Goal: Register for event/course

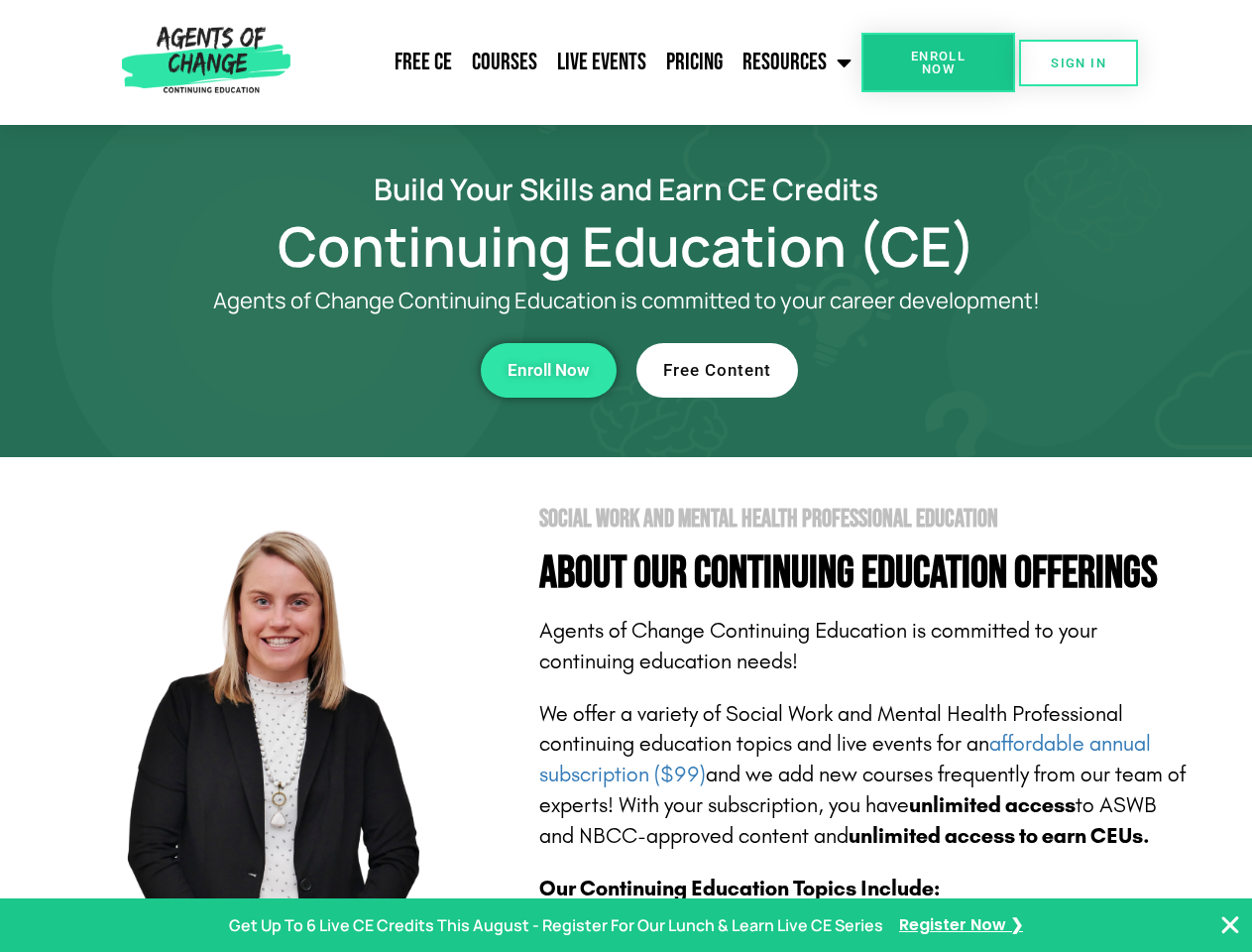
click at [626, 476] on section "Social Work and Mental Health Professional Education About Our Continuing Educa…" at bounding box center [626, 873] width 1252 height 833
click at [938, 63] on span "Enroll Now" at bounding box center [938, 63] width 90 height 26
click at [1079, 63] on span "SIGN IN" at bounding box center [1079, 63] width 56 height 13
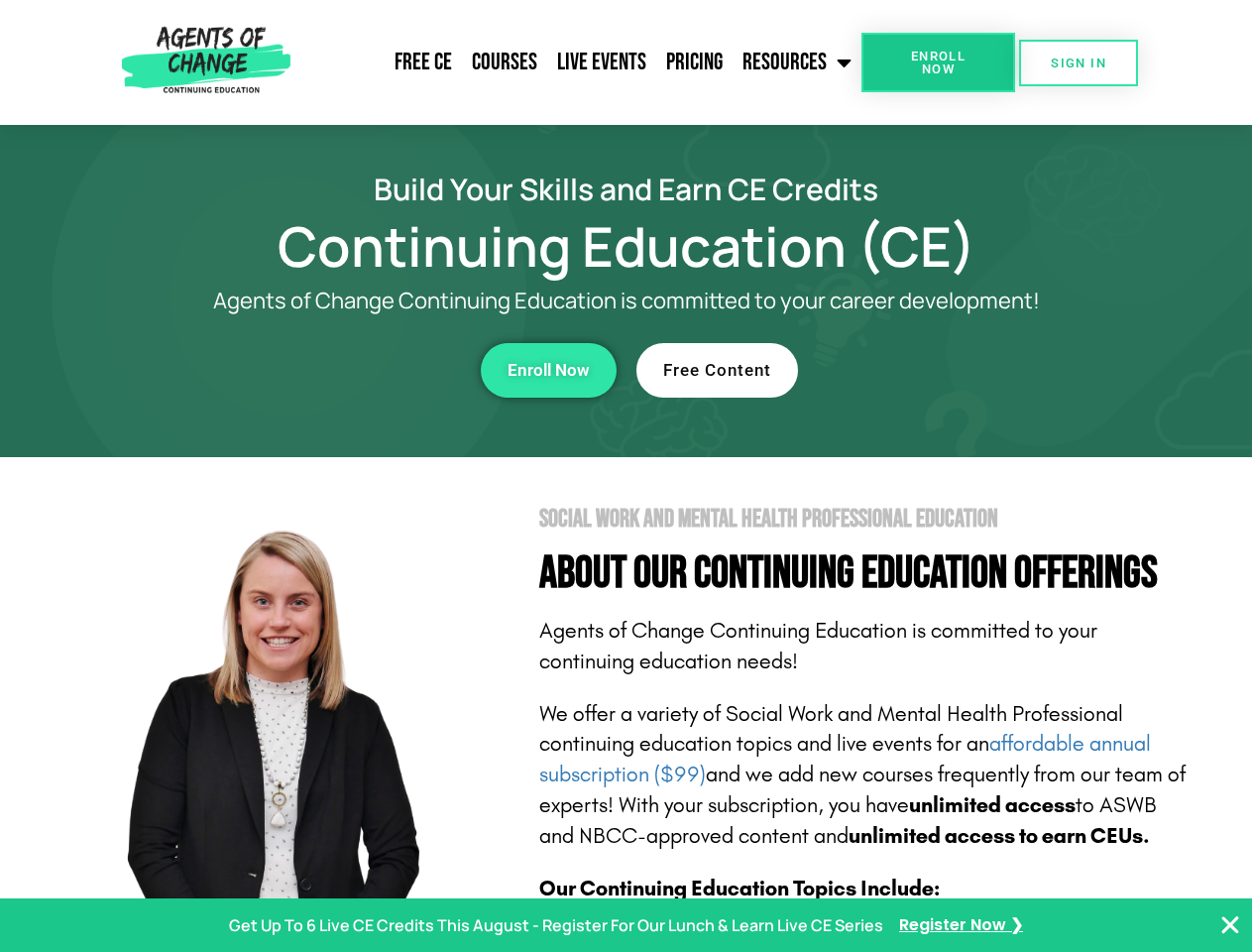
click at [344, 370] on div "Enroll Now" at bounding box center [344, 370] width 546 height 55
click at [548, 370] on span "Enroll Now" at bounding box center [548, 370] width 82 height 17
click at [909, 370] on div "Free Content" at bounding box center [909, 370] width 546 height 55
